Goal: Task Accomplishment & Management: Use online tool/utility

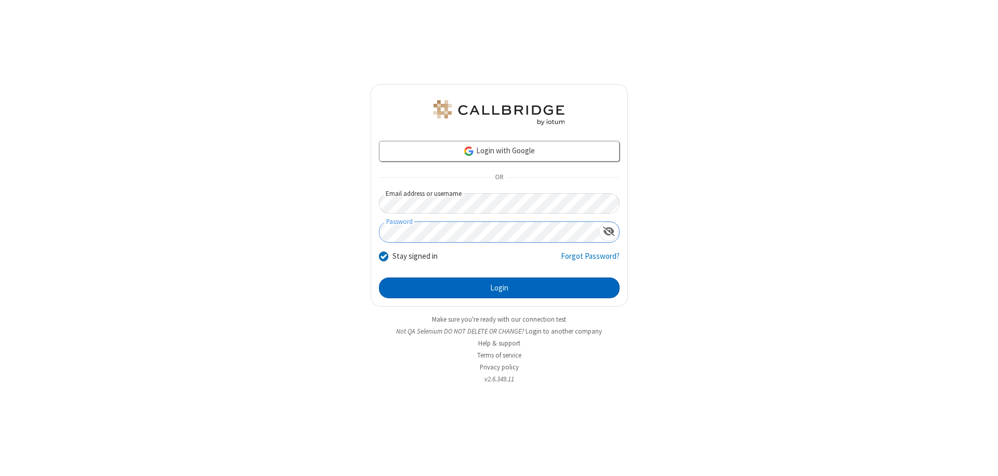
click at [499, 288] on button "Login" at bounding box center [499, 288] width 241 height 21
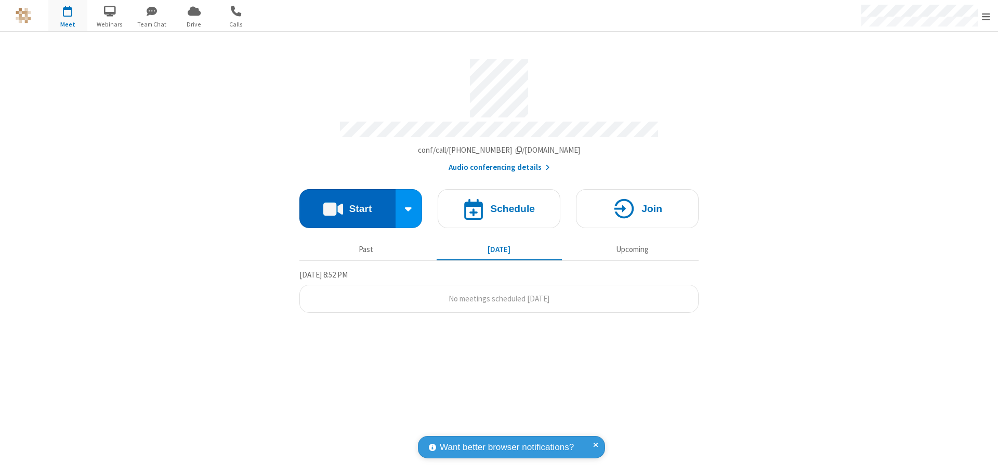
click at [347, 204] on button "Start" at bounding box center [347, 208] width 96 height 39
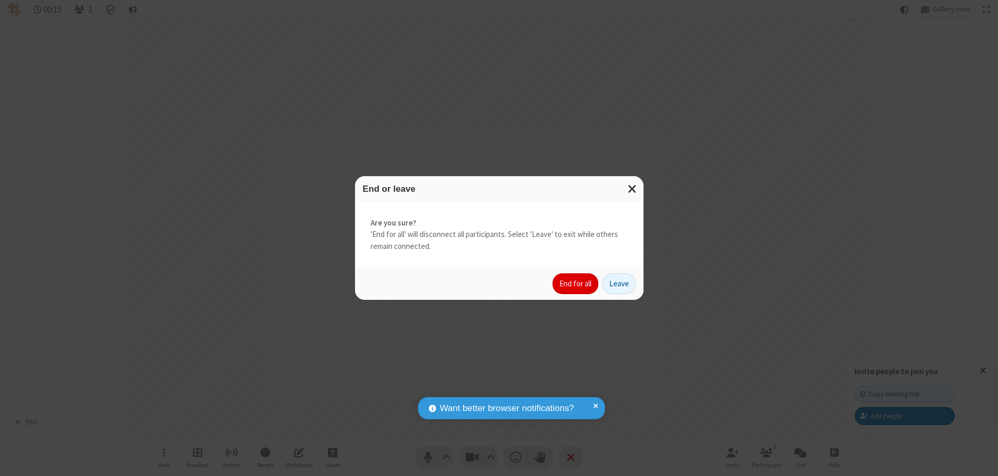
click at [576, 284] on button "End for all" at bounding box center [576, 283] width 46 height 21
